Goal: Information Seeking & Learning: Check status

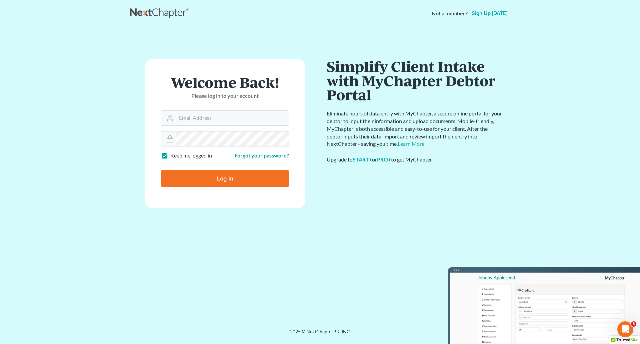
type input "elizabeth@farmerwright.com"
click at [218, 179] on input "Log In" at bounding box center [225, 178] width 128 height 17
type input "Thinking..."
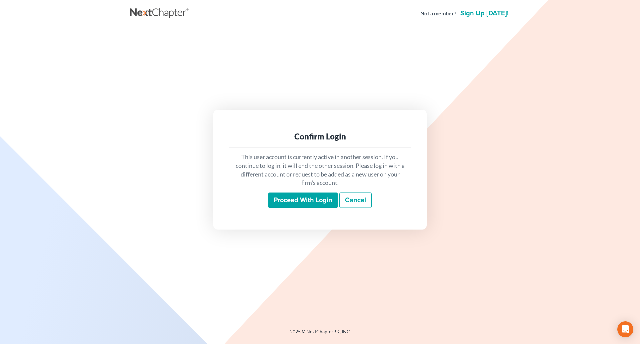
click at [286, 201] on input "Proceed with login" at bounding box center [302, 199] width 69 height 15
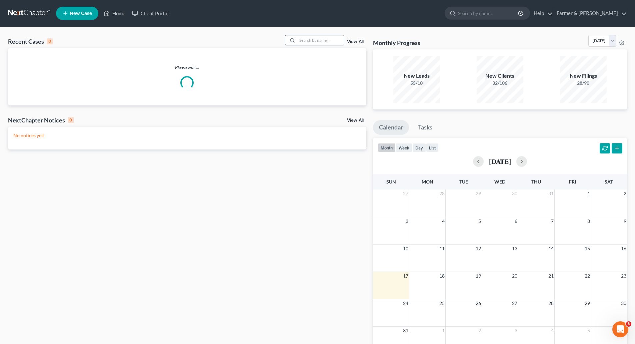
click at [306, 40] on input "search" at bounding box center [320, 40] width 47 height 10
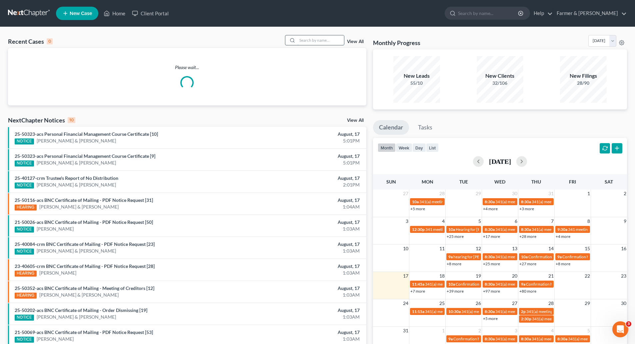
click at [305, 41] on input "search" at bounding box center [320, 40] width 47 height 10
paste input "25-50211"
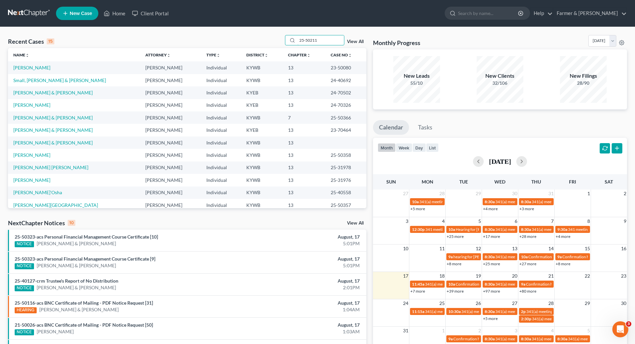
type input "25-50211"
click at [21, 66] on link "[PERSON_NAME]" at bounding box center [31, 68] width 37 height 6
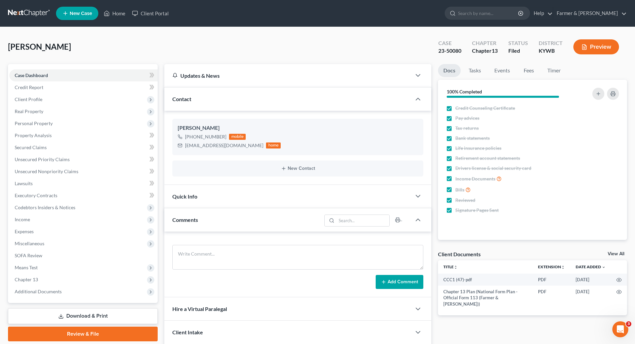
click at [28, 14] on link at bounding box center [29, 13] width 43 height 12
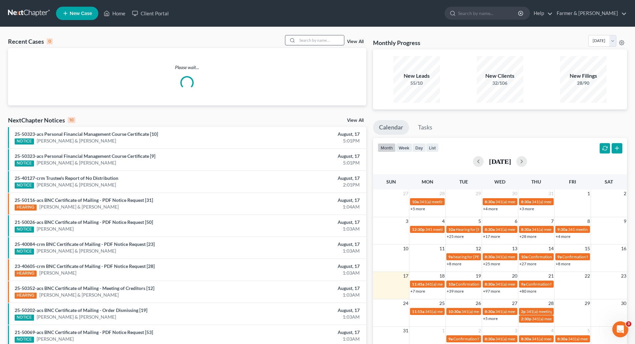
click at [308, 41] on input "search" at bounding box center [320, 40] width 47 height 10
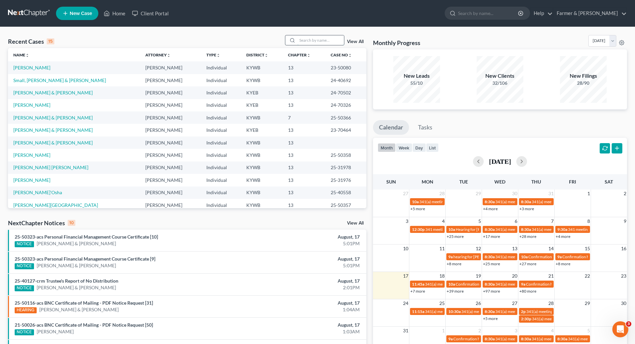
click at [307, 40] on input "search" at bounding box center [320, 40] width 47 height 10
paste input "25-50211"
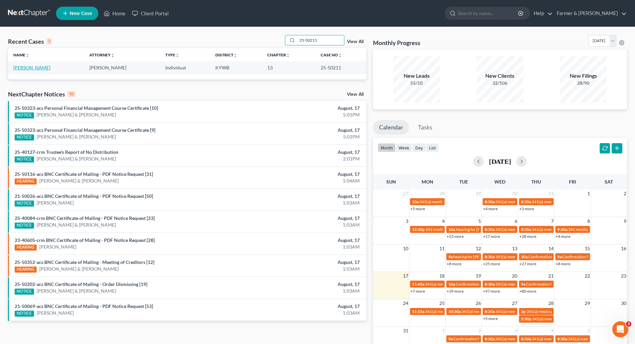
type input "25-50211"
click at [18, 68] on link "[PERSON_NAME]" at bounding box center [31, 68] width 37 height 6
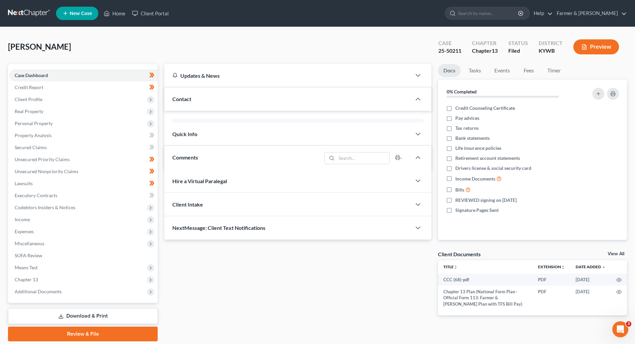
scroll to position [130, 0]
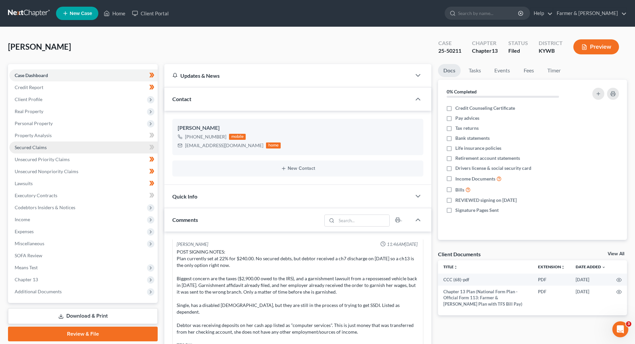
click at [26, 151] on link "Secured Claims" at bounding box center [83, 147] width 148 height 12
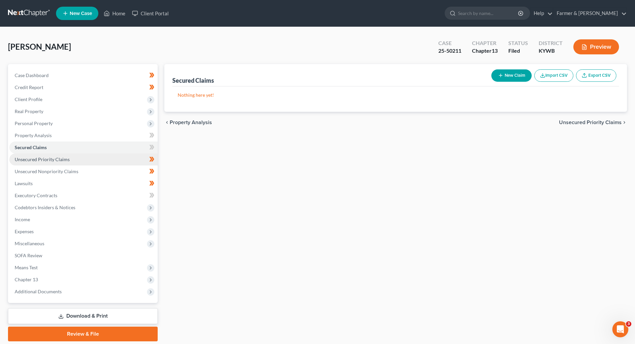
click at [32, 161] on span "Unsecured Priority Claims" at bounding box center [42, 159] width 55 height 6
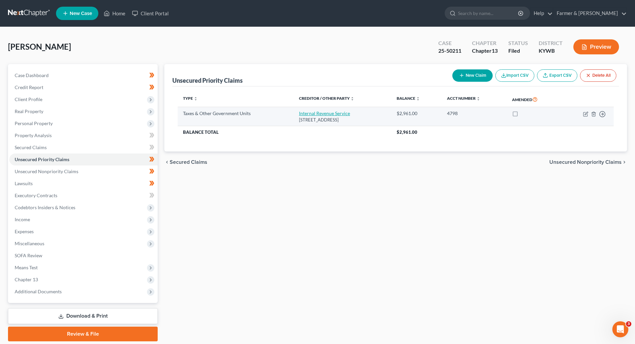
drag, startPoint x: 365, startPoint y: 120, endPoint x: 293, endPoint y: 112, distance: 72.4
click at [294, 112] on td "Internal Revenue Service PO Box 7346, Philadelphia, PA 19101" at bounding box center [343, 116] width 98 height 19
copy td "Internal Revenue Service PO Box 7346, Philadelphia, PA 19101"
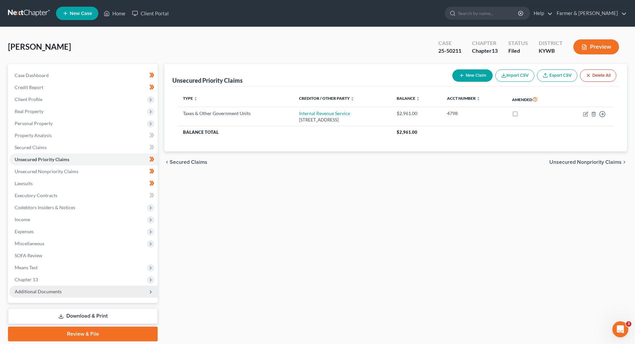
click at [28, 294] on span "Additional Documents" at bounding box center [83, 291] width 148 height 12
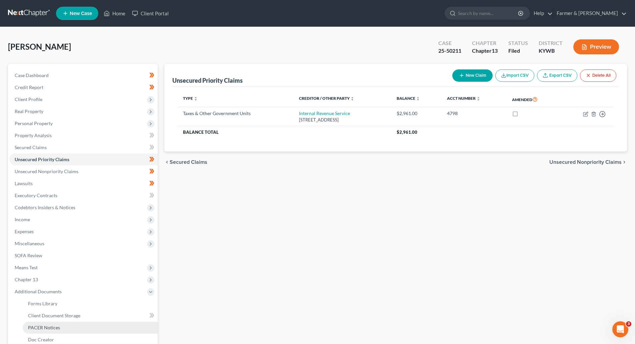
click at [39, 326] on span "PACER Notices" at bounding box center [44, 327] width 32 height 6
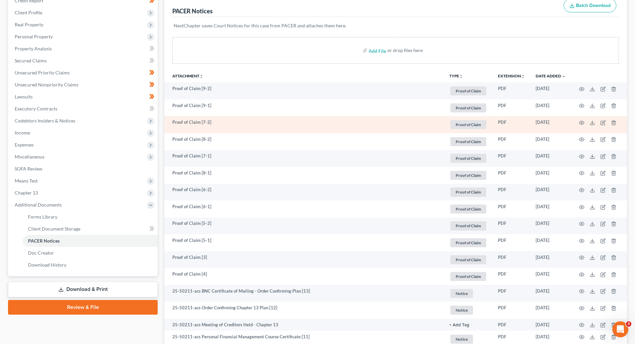
scroll to position [267, 0]
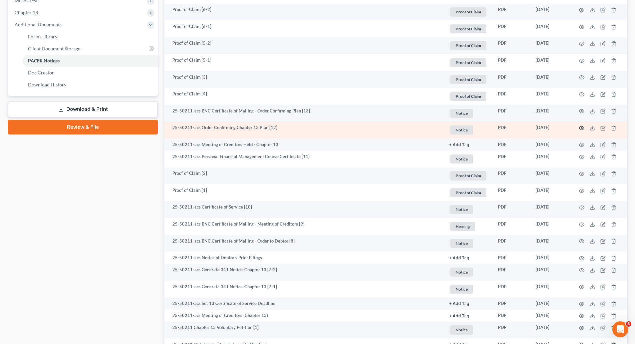
click at [583, 126] on icon "button" at bounding box center [581, 127] width 5 height 5
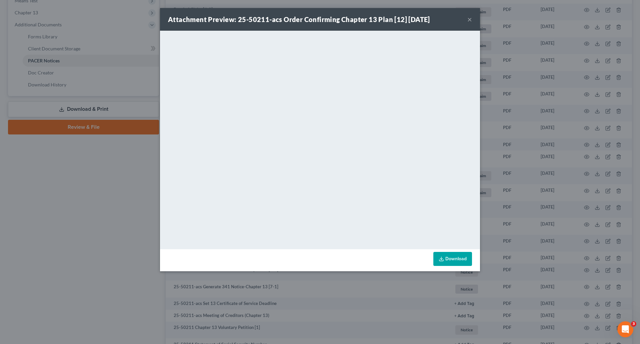
click at [469, 21] on button "×" at bounding box center [470, 19] width 5 height 8
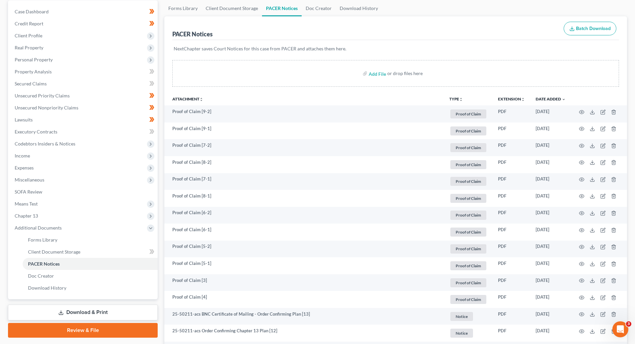
scroll to position [0, 0]
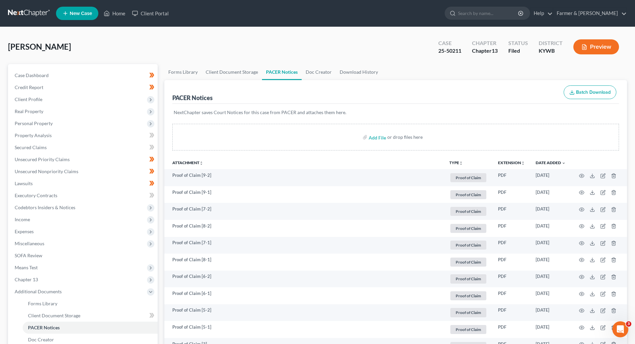
click at [18, 13] on link at bounding box center [29, 13] width 43 height 12
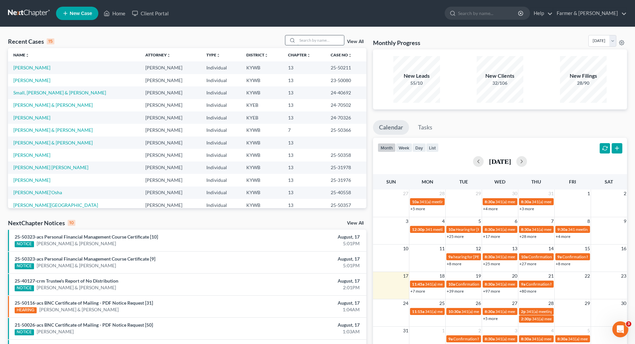
click at [306, 41] on input "search" at bounding box center [320, 40] width 47 height 10
paste input "25-50210"
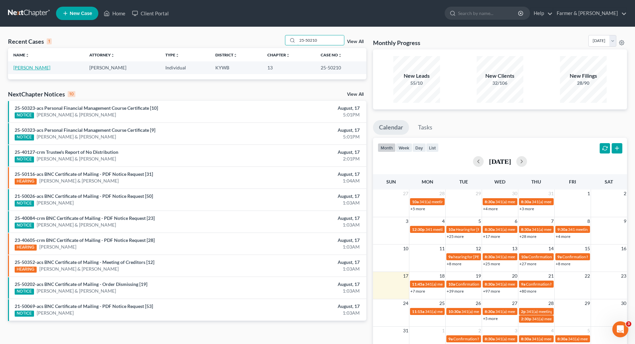
type input "25-50210"
click at [34, 69] on link "[PERSON_NAME]" at bounding box center [31, 68] width 37 height 6
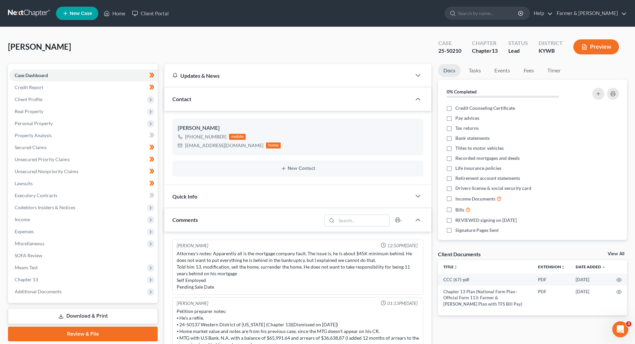
scroll to position [130, 0]
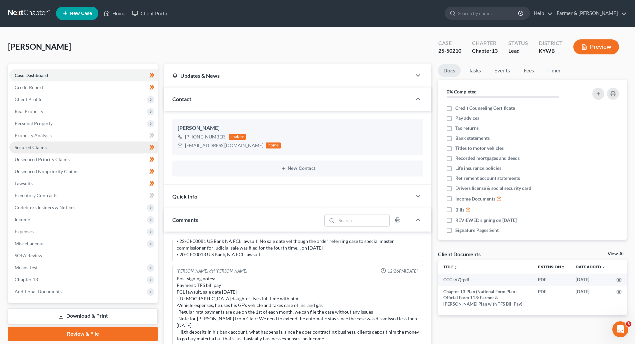
click at [25, 152] on link "Secured Claims" at bounding box center [83, 147] width 148 height 12
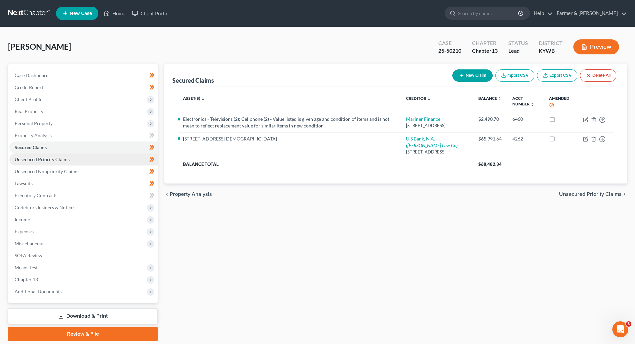
click at [31, 159] on span "Unsecured Priority Claims" at bounding box center [42, 159] width 55 height 6
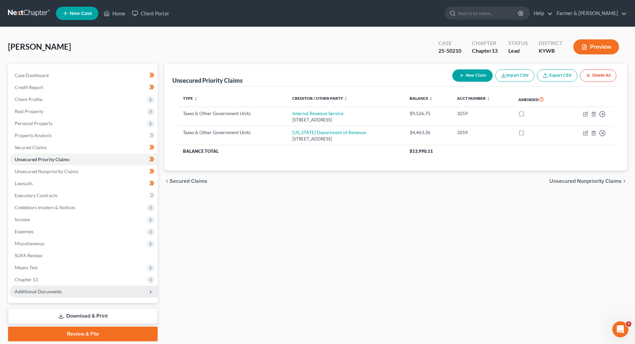
click at [20, 289] on span "Additional Documents" at bounding box center [38, 291] width 47 height 6
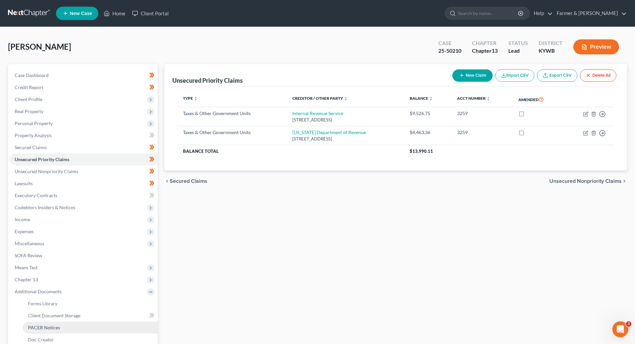
click at [33, 326] on span "PACER Notices" at bounding box center [44, 327] width 32 height 6
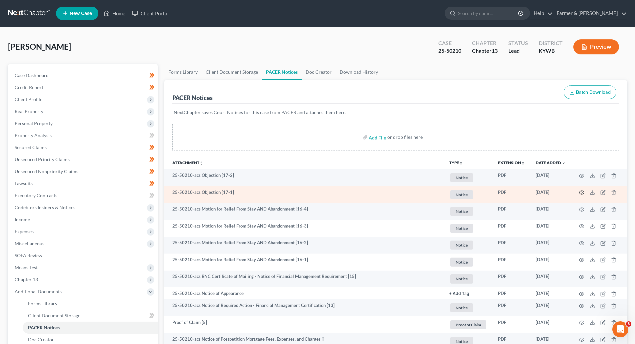
click at [581, 192] on icon "button" at bounding box center [581, 192] width 5 height 5
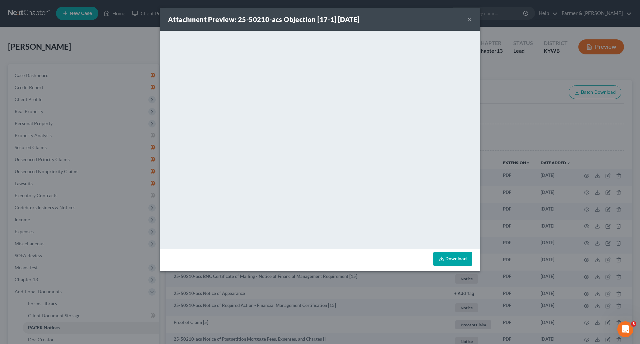
click at [469, 21] on button "×" at bounding box center [470, 19] width 5 height 8
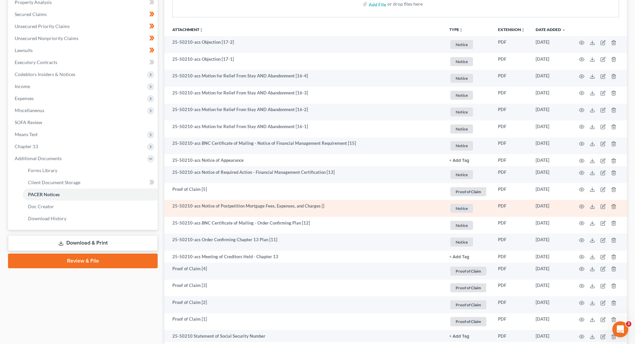
scroll to position [133, 0]
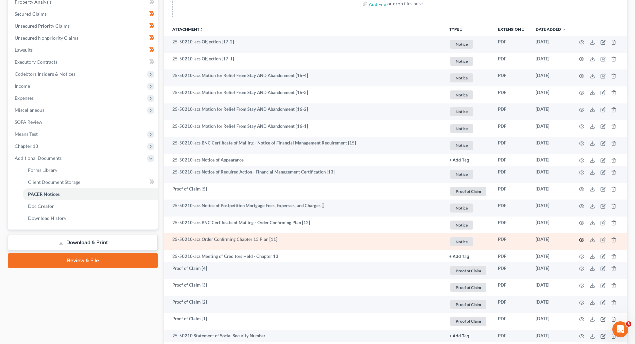
click at [581, 240] on circle "button" at bounding box center [581, 239] width 1 height 1
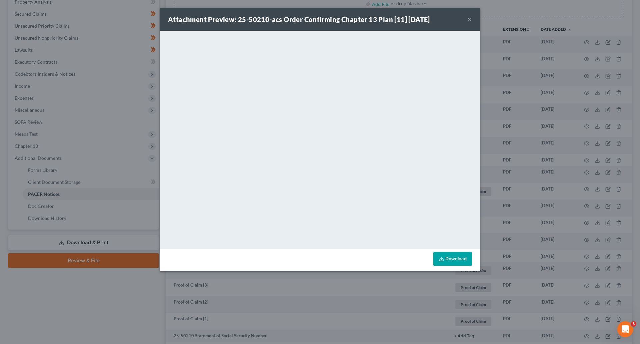
click at [471, 21] on button "×" at bounding box center [470, 19] width 5 height 8
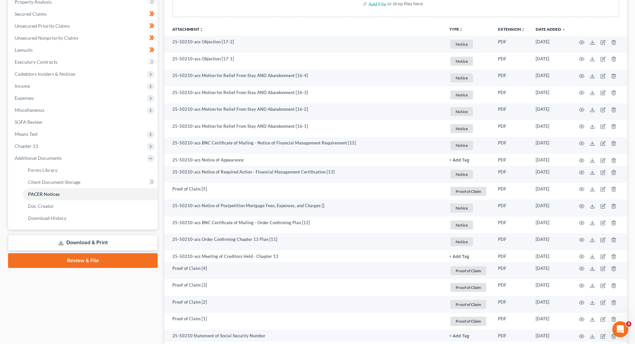
scroll to position [0, 0]
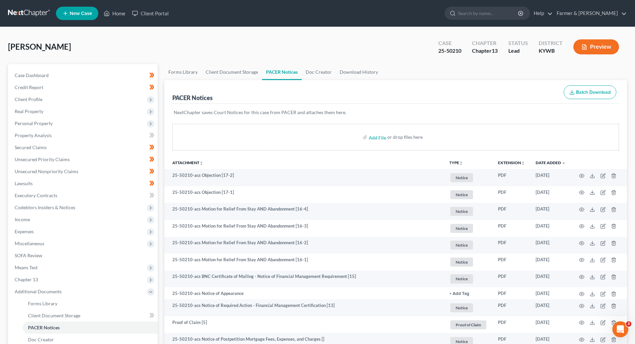
click at [27, 9] on link at bounding box center [29, 13] width 43 height 12
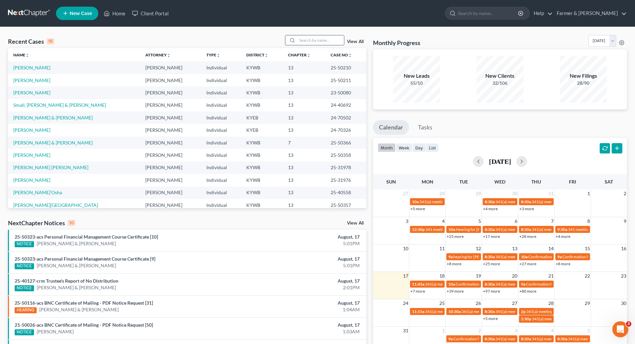
click at [314, 41] on input "search" at bounding box center [320, 40] width 47 height 10
paste input "25-50213"
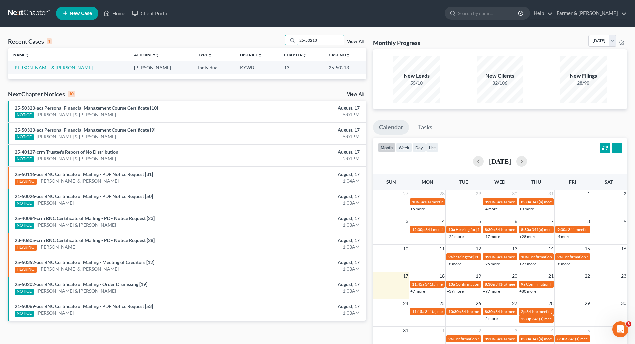
type input "25-50213"
click at [23, 68] on link "[PERSON_NAME] & [PERSON_NAME]" at bounding box center [52, 68] width 79 height 6
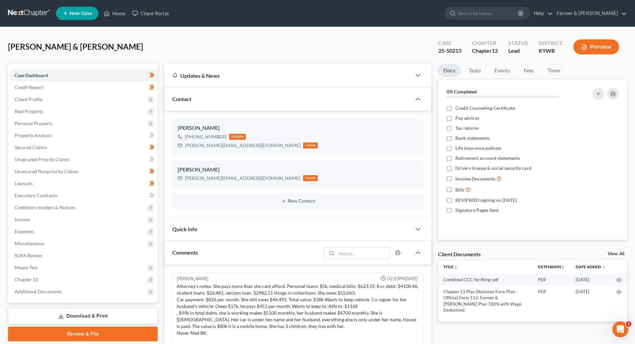
scroll to position [137, 0]
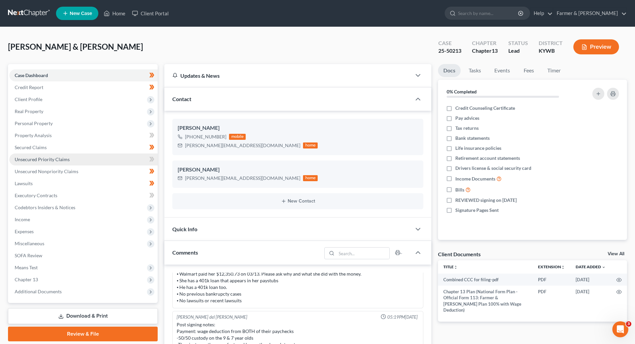
click at [37, 153] on link "Unsecured Priority Claims" at bounding box center [83, 159] width 148 height 12
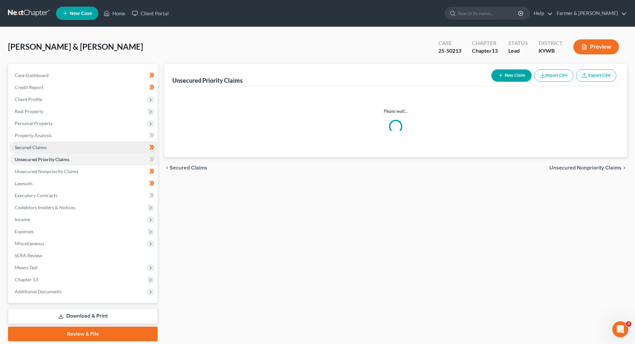
click at [34, 148] on span "Secured Claims" at bounding box center [31, 147] width 32 height 6
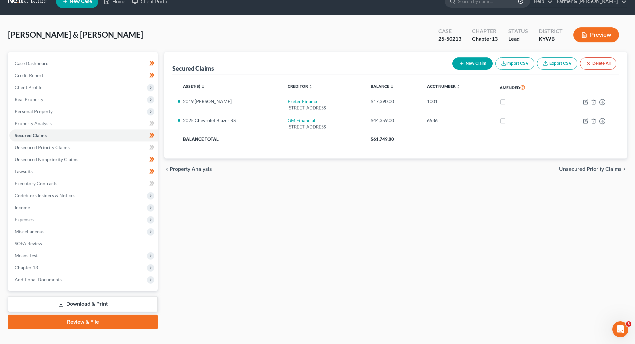
scroll to position [13, 0]
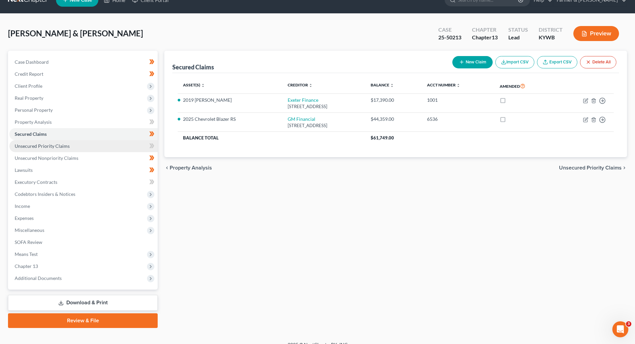
click at [29, 149] on link "Unsecured Priority Claims" at bounding box center [83, 146] width 148 height 12
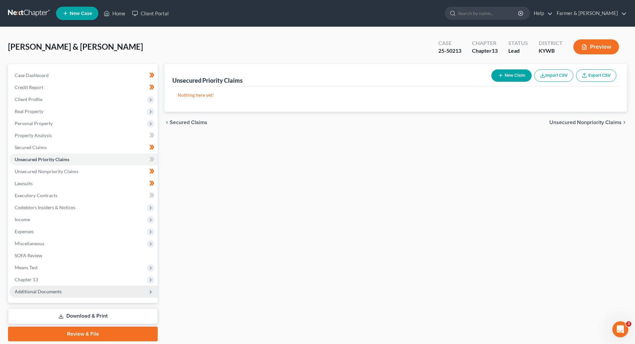
click at [47, 289] on span "Additional Documents" at bounding box center [38, 291] width 47 height 6
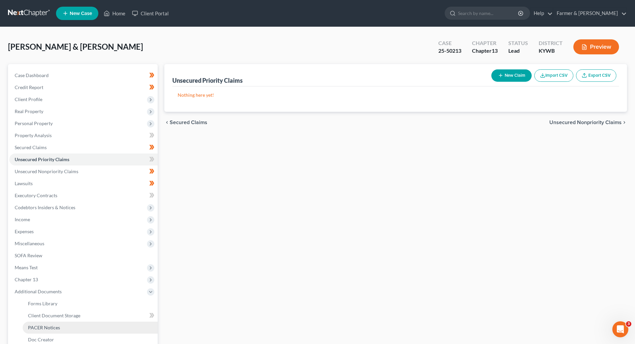
click at [45, 327] on span "PACER Notices" at bounding box center [44, 327] width 32 height 6
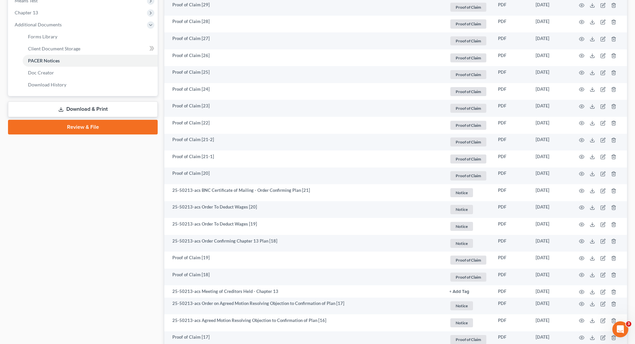
scroll to position [400, 0]
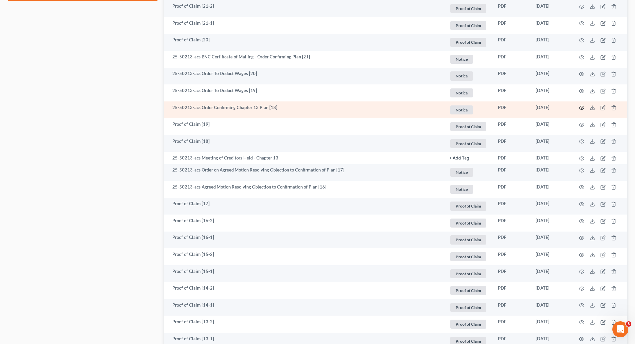
click at [580, 107] on icon "button" at bounding box center [582, 108] width 5 height 4
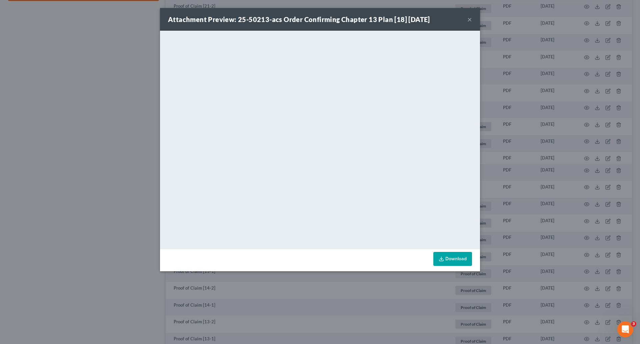
click at [469, 18] on button "×" at bounding box center [470, 19] width 5 height 8
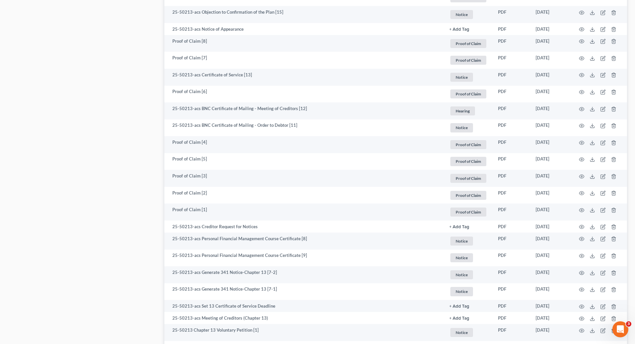
scroll to position [922, 0]
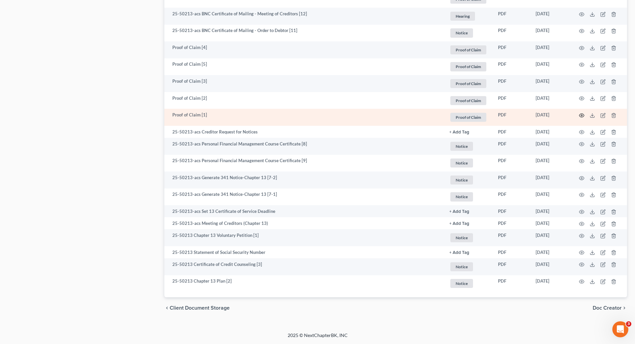
click at [582, 115] on icon "button" at bounding box center [581, 115] width 5 height 5
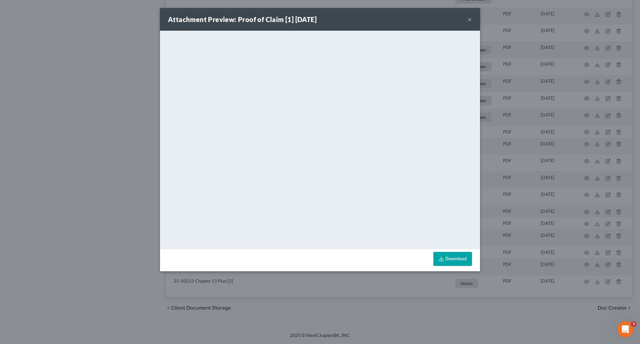
click at [468, 19] on button "×" at bounding box center [470, 19] width 5 height 8
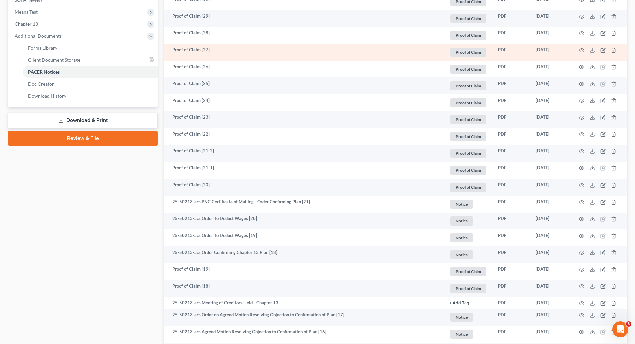
scroll to position [0, 0]
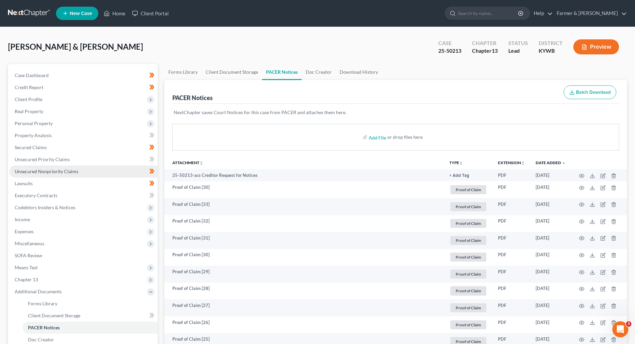
click at [54, 170] on span "Unsecured Nonpriority Claims" at bounding box center [47, 171] width 64 height 6
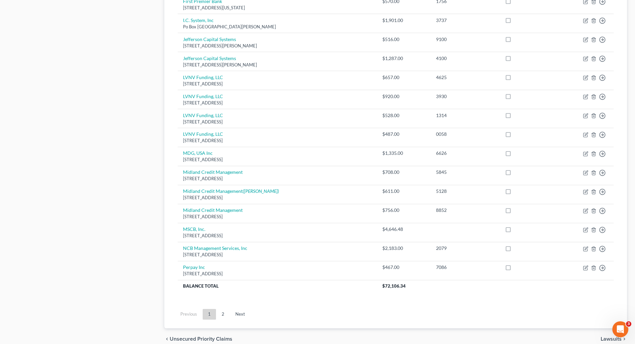
scroll to position [400, 0]
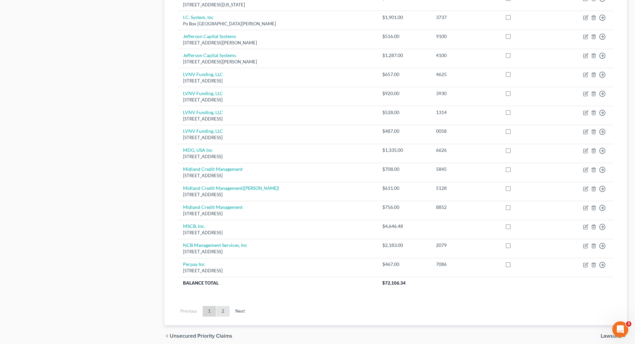
click at [227, 311] on link "2" at bounding box center [222, 311] width 13 height 11
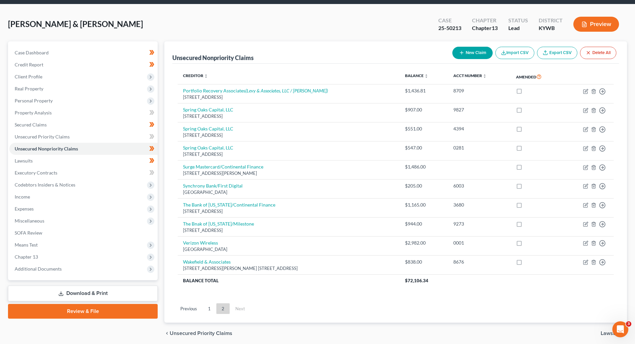
scroll to position [48, 0]
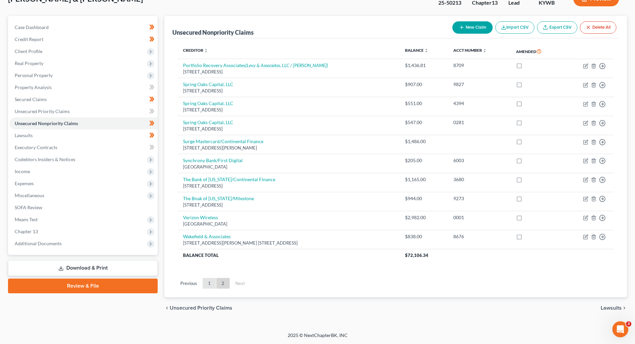
click at [210, 283] on link "1" at bounding box center [209, 283] width 13 height 11
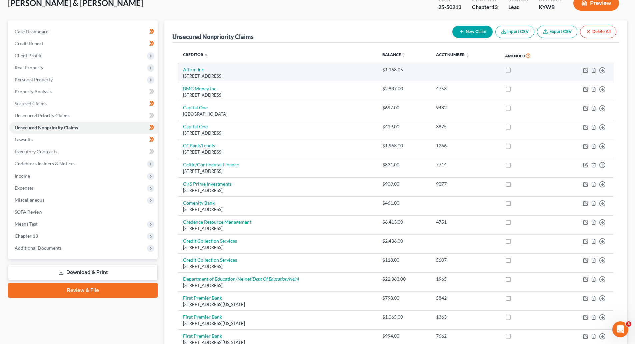
scroll to position [0, 0]
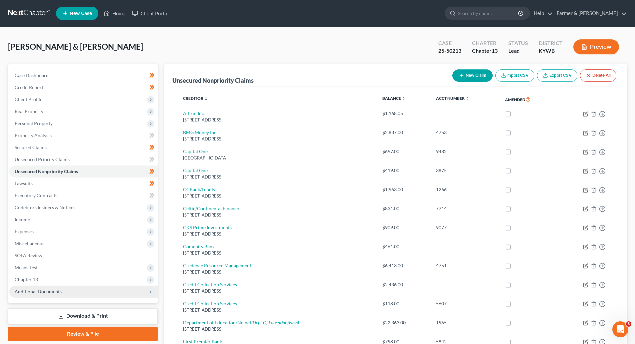
click at [24, 294] on span "Additional Documents" at bounding box center [38, 291] width 47 height 6
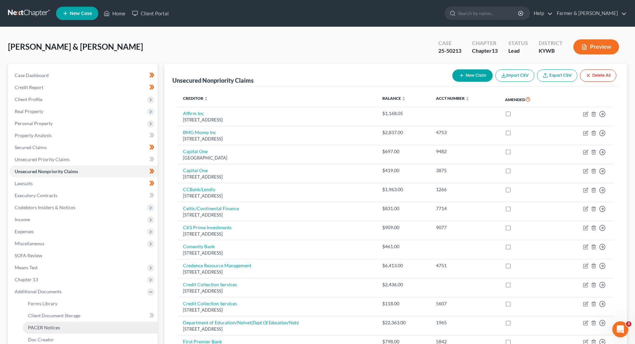
click at [42, 327] on span "PACER Notices" at bounding box center [44, 327] width 32 height 6
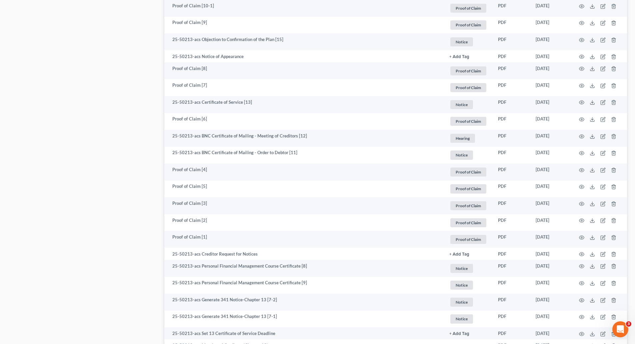
scroll to position [922, 0]
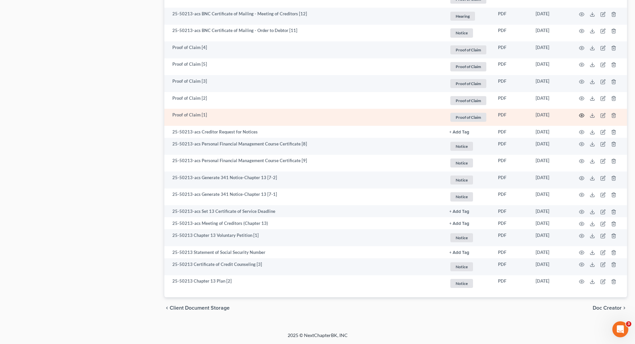
click at [580, 116] on icon "button" at bounding box center [581, 115] width 5 height 5
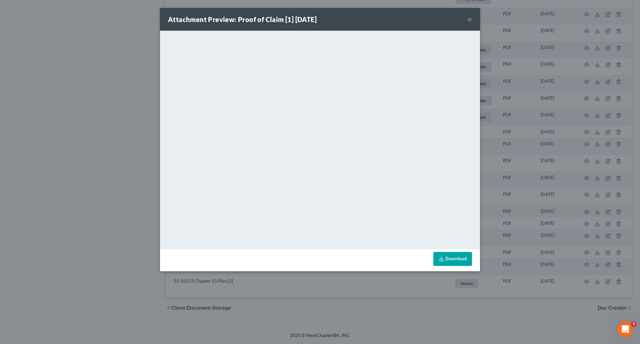
click at [466, 19] on div "Attachment Preview: Proof of Claim [1] 05/14/2025 ×" at bounding box center [320, 19] width 320 height 23
click at [470, 19] on button "×" at bounding box center [470, 19] width 5 height 8
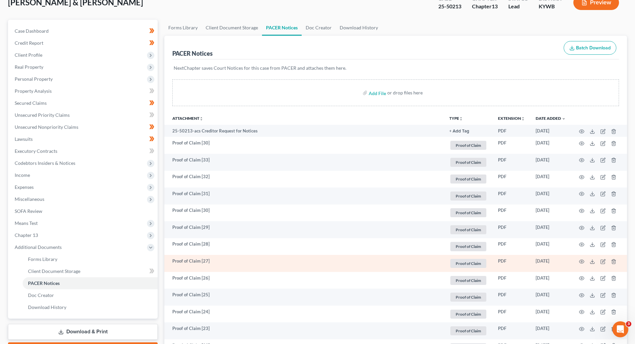
scroll to position [0, 0]
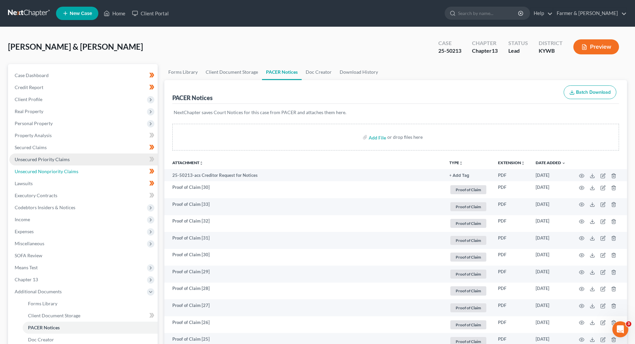
drag, startPoint x: 54, startPoint y: 172, endPoint x: 124, endPoint y: 155, distance: 71.3
click at [54, 172] on span "Unsecured Nonpriority Claims" at bounding box center [47, 171] width 64 height 6
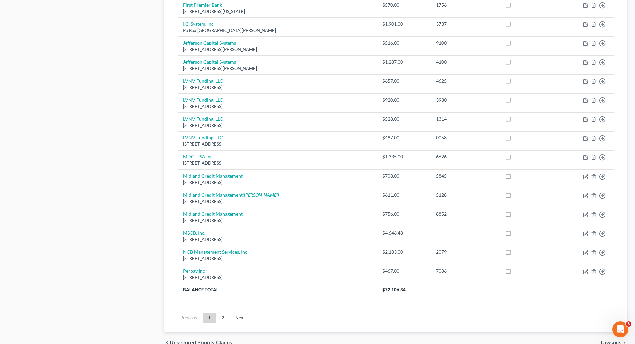
scroll to position [400, 0]
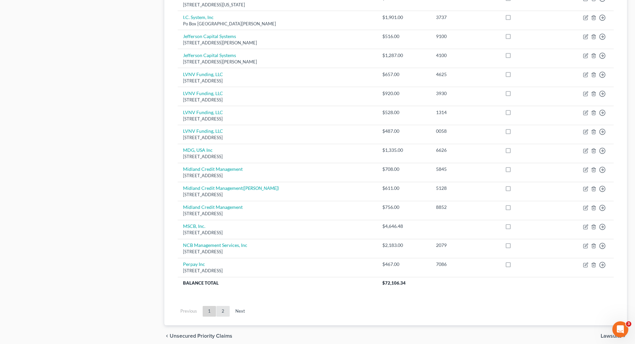
click at [224, 315] on link "2" at bounding box center [222, 311] width 13 height 11
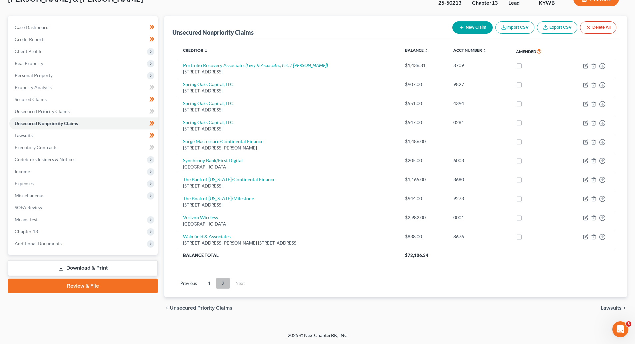
scroll to position [48, 0]
click at [212, 285] on link "1" at bounding box center [209, 283] width 13 height 11
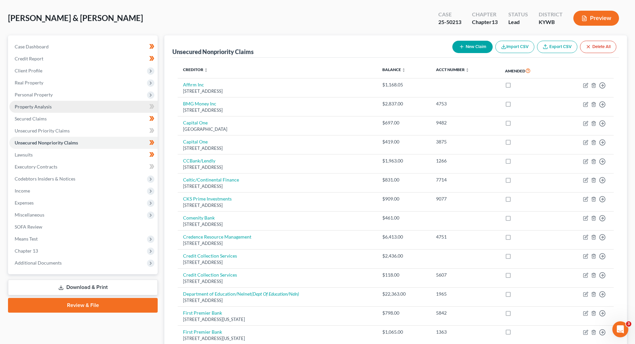
scroll to position [0, 0]
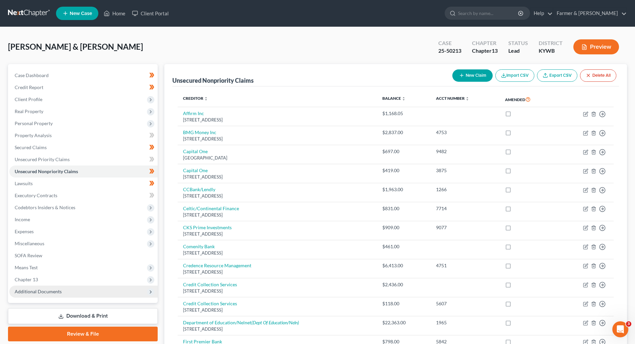
click at [46, 294] on span "Additional Documents" at bounding box center [38, 291] width 47 height 6
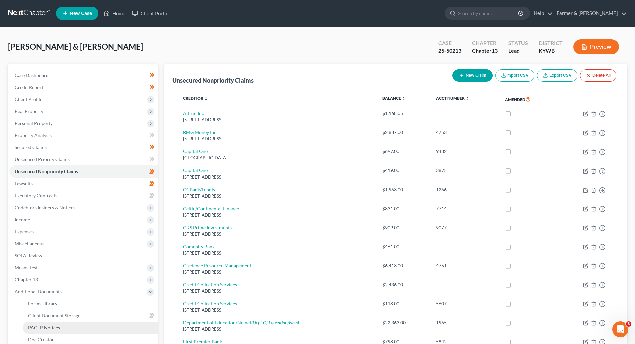
click at [50, 330] on link "PACER Notices" at bounding box center [90, 327] width 135 height 12
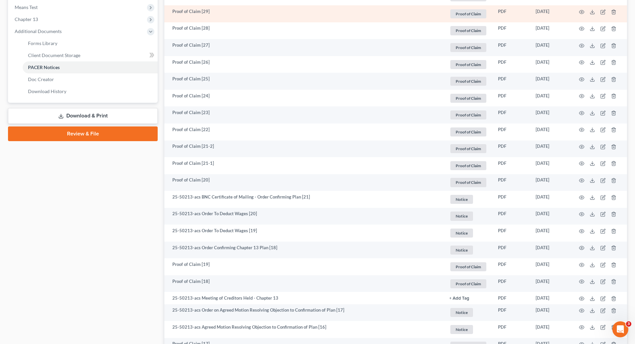
scroll to position [922, 0]
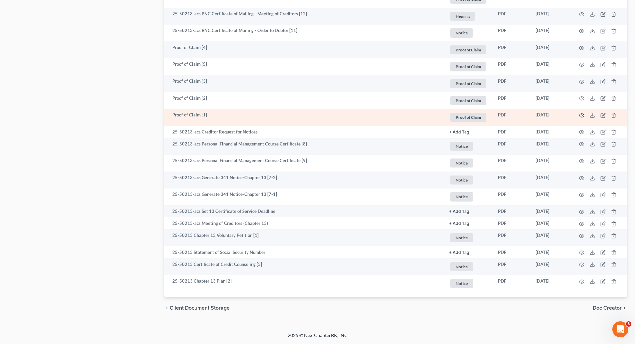
click at [584, 117] on icon "button" at bounding box center [581, 115] width 5 height 5
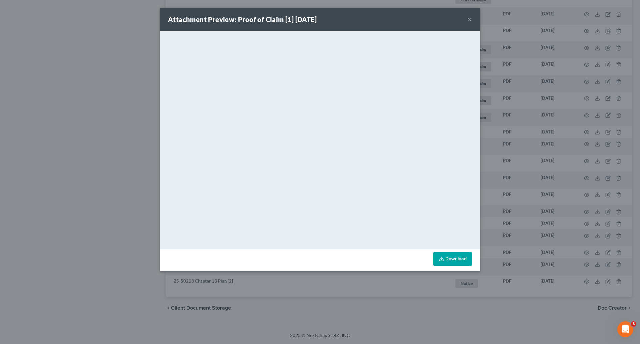
click at [471, 20] on button "×" at bounding box center [470, 19] width 5 height 8
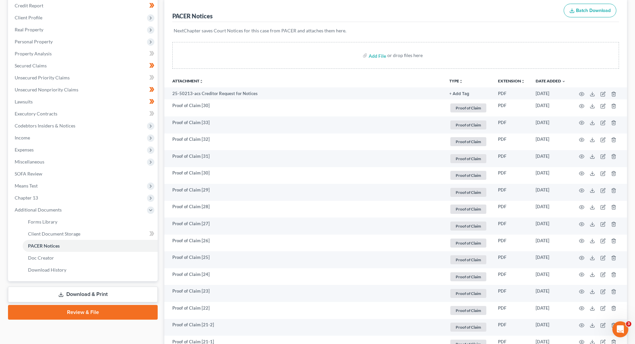
scroll to position [0, 0]
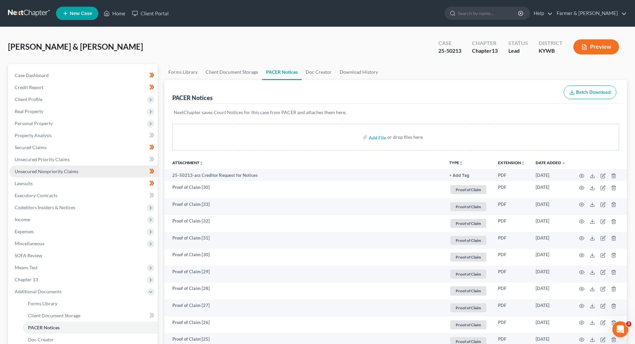
click at [38, 172] on span "Unsecured Nonpriority Claims" at bounding box center [47, 171] width 64 height 6
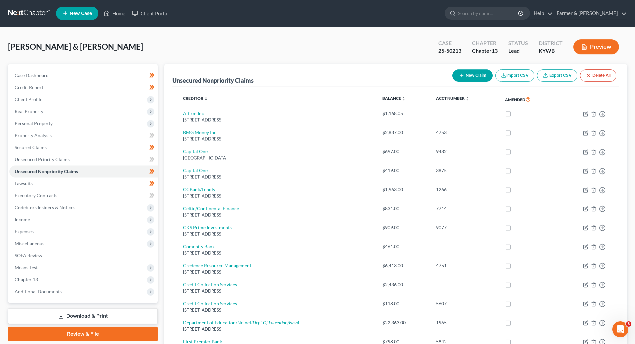
click at [30, 14] on link at bounding box center [29, 13] width 43 height 12
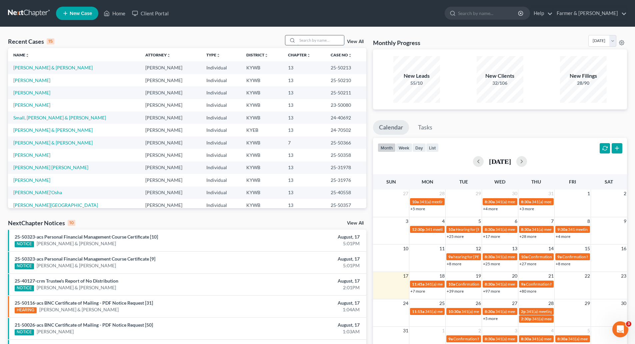
click at [321, 40] on input "search" at bounding box center [320, 40] width 47 height 10
paste input "25-31086"
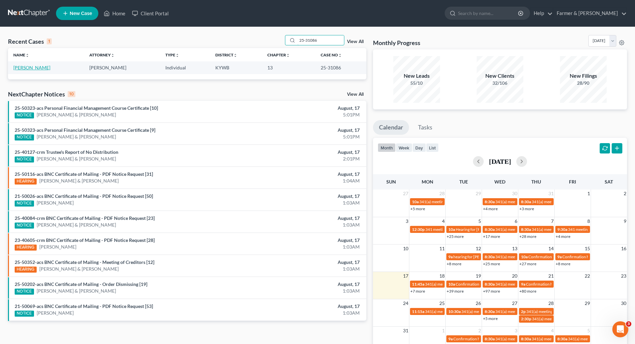
type input "25-31086"
click at [27, 68] on link "[PERSON_NAME]" at bounding box center [31, 68] width 37 height 6
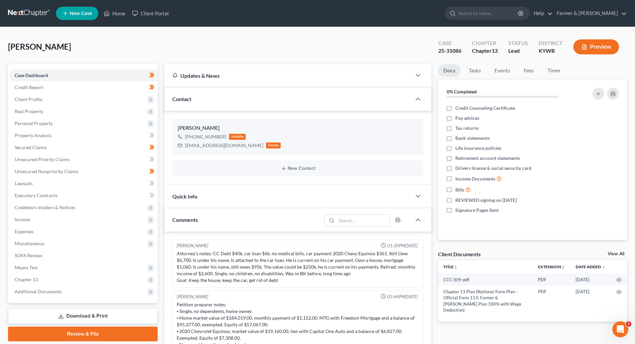
scroll to position [90, 0]
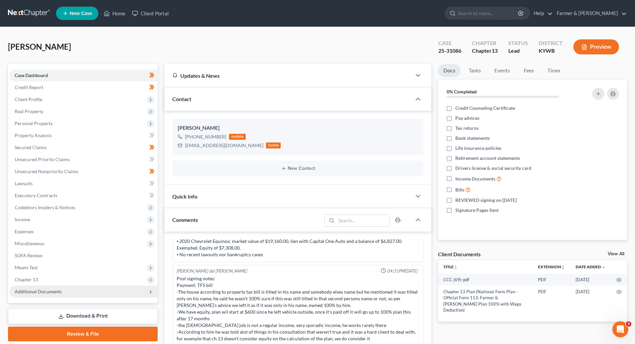
click at [52, 292] on span "Additional Documents" at bounding box center [38, 291] width 47 height 6
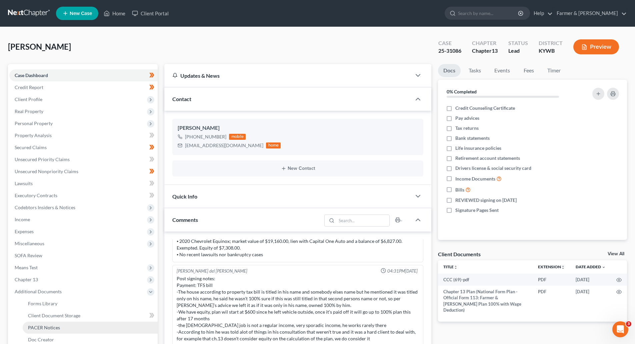
click at [50, 322] on link "PACER Notices" at bounding box center [90, 327] width 135 height 12
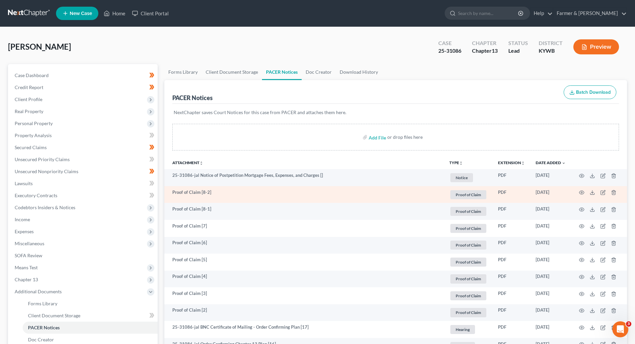
scroll to position [133, 0]
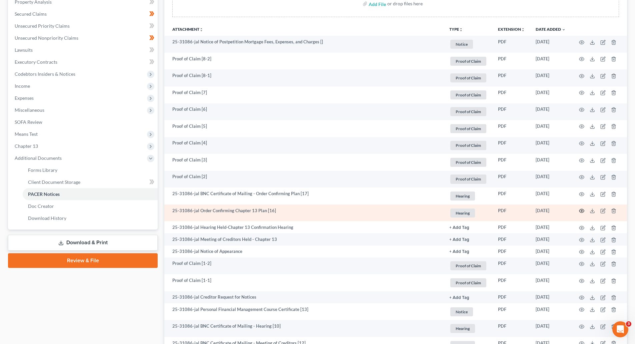
click at [584, 211] on icon "button" at bounding box center [582, 211] width 5 height 4
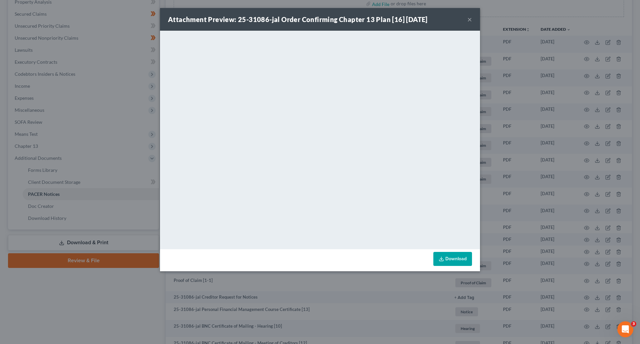
click at [468, 20] on button "×" at bounding box center [470, 19] width 5 height 8
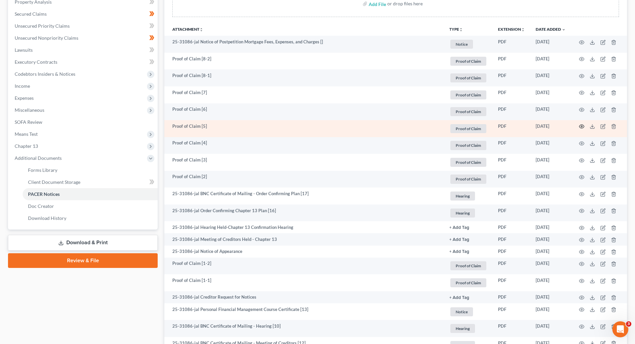
click at [583, 124] on icon "button" at bounding box center [581, 126] width 5 height 5
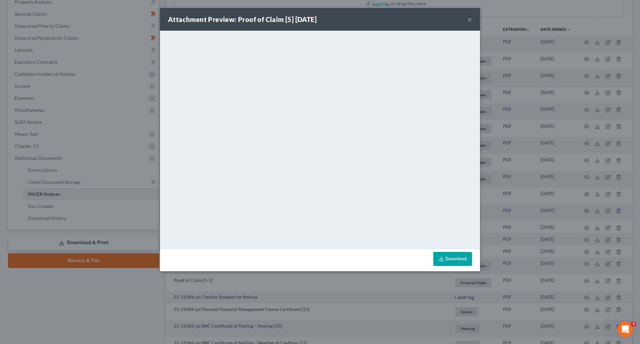
click at [472, 21] on button "×" at bounding box center [470, 19] width 5 height 8
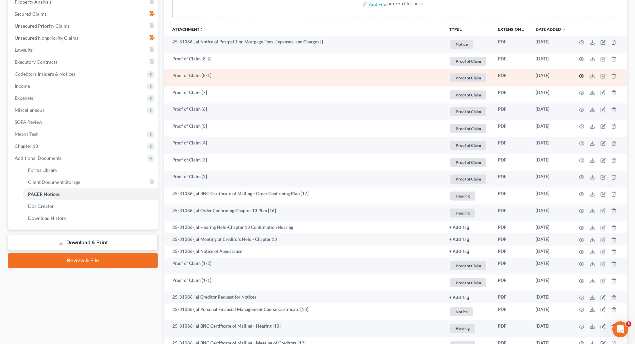
click at [583, 75] on icon "button" at bounding box center [581, 75] width 5 height 5
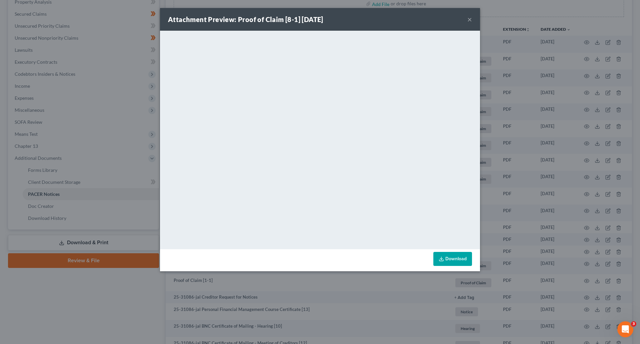
click at [471, 18] on button "×" at bounding box center [470, 19] width 5 height 8
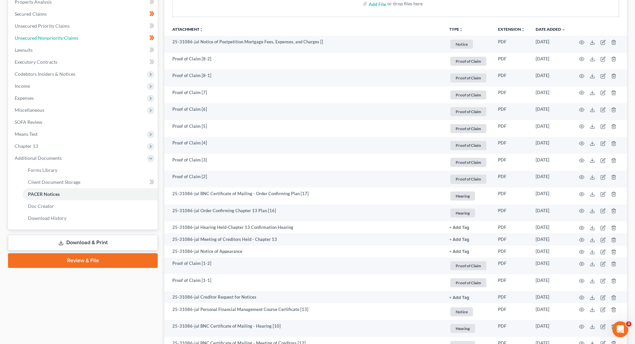
drag, startPoint x: 43, startPoint y: 40, endPoint x: 39, endPoint y: 27, distance: 13.3
click at [43, 40] on span "Unsecured Nonpriority Claims" at bounding box center [47, 38] width 64 height 6
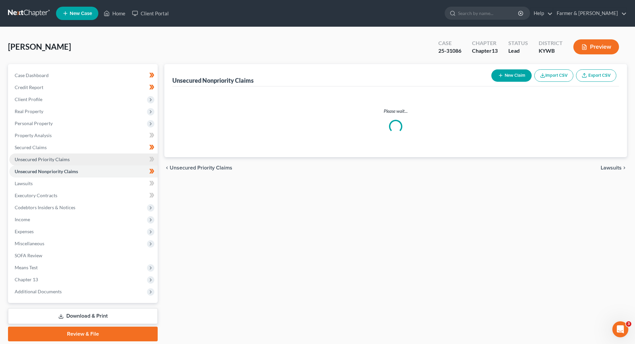
click at [52, 162] on link "Unsecured Priority Claims" at bounding box center [83, 159] width 148 height 12
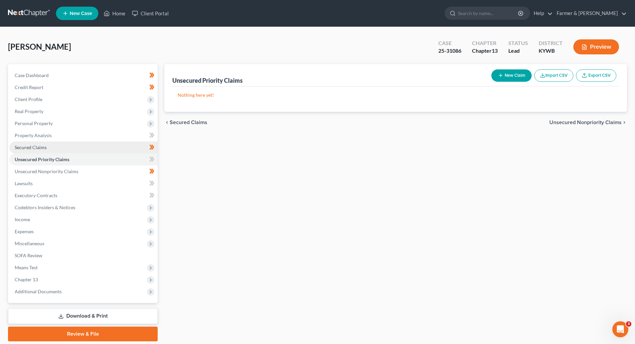
click at [52, 147] on link "Secured Claims" at bounding box center [83, 147] width 148 height 12
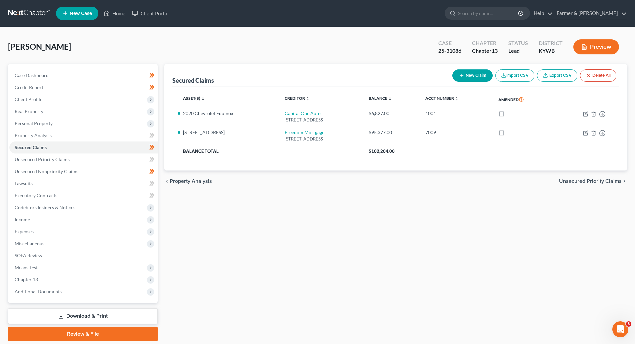
click at [23, 9] on link at bounding box center [29, 13] width 43 height 12
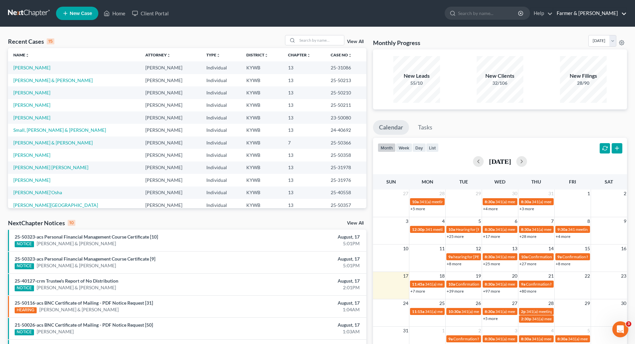
click at [598, 18] on link "Farmer & Wright" at bounding box center [590, 13] width 73 height 12
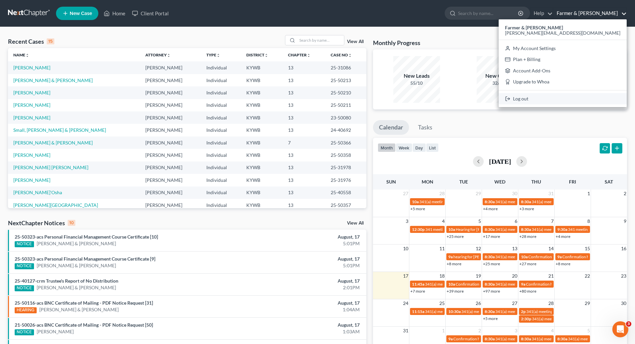
click at [510, 99] on polyline at bounding box center [509, 99] width 1 height 2
